Goal: Task Accomplishment & Management: Use online tool/utility

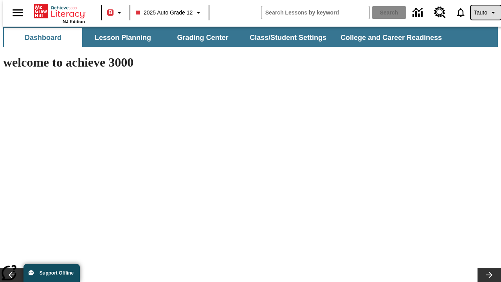
click at [482, 13] on span "Tauto" at bounding box center [480, 13] width 13 height 8
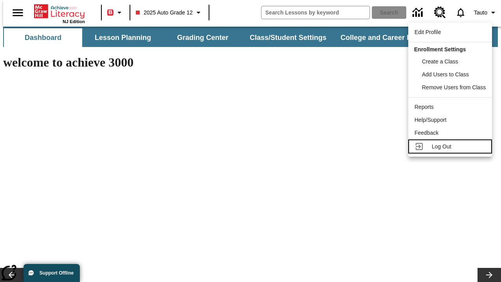
click at [451, 146] on span "Log Out" at bounding box center [442, 146] width 20 height 6
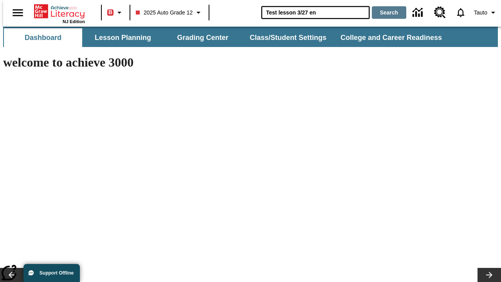
type input "Test lesson 3/27 en"
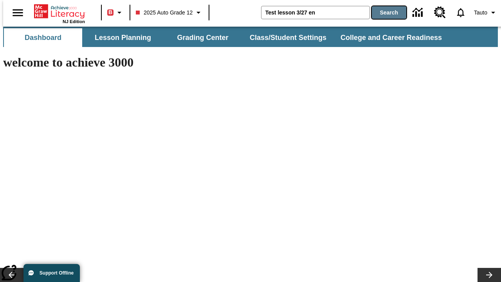
click at [384, 13] on button "Search" at bounding box center [389, 12] width 34 height 13
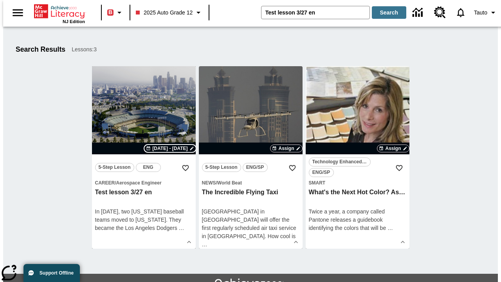
click at [170, 148] on span "Sep 01 - Sep 01" at bounding box center [169, 148] width 35 height 7
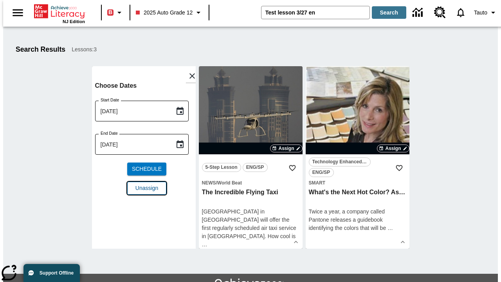
click at [144, 184] on span "Unassign" at bounding box center [146, 188] width 23 height 8
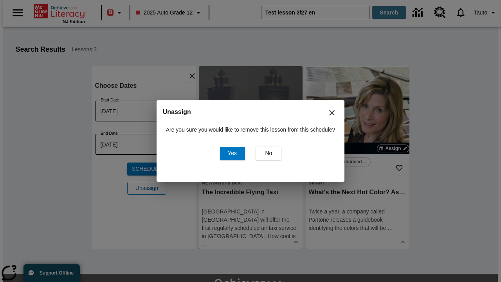
scroll to position [43, 0]
